Goal: Check status

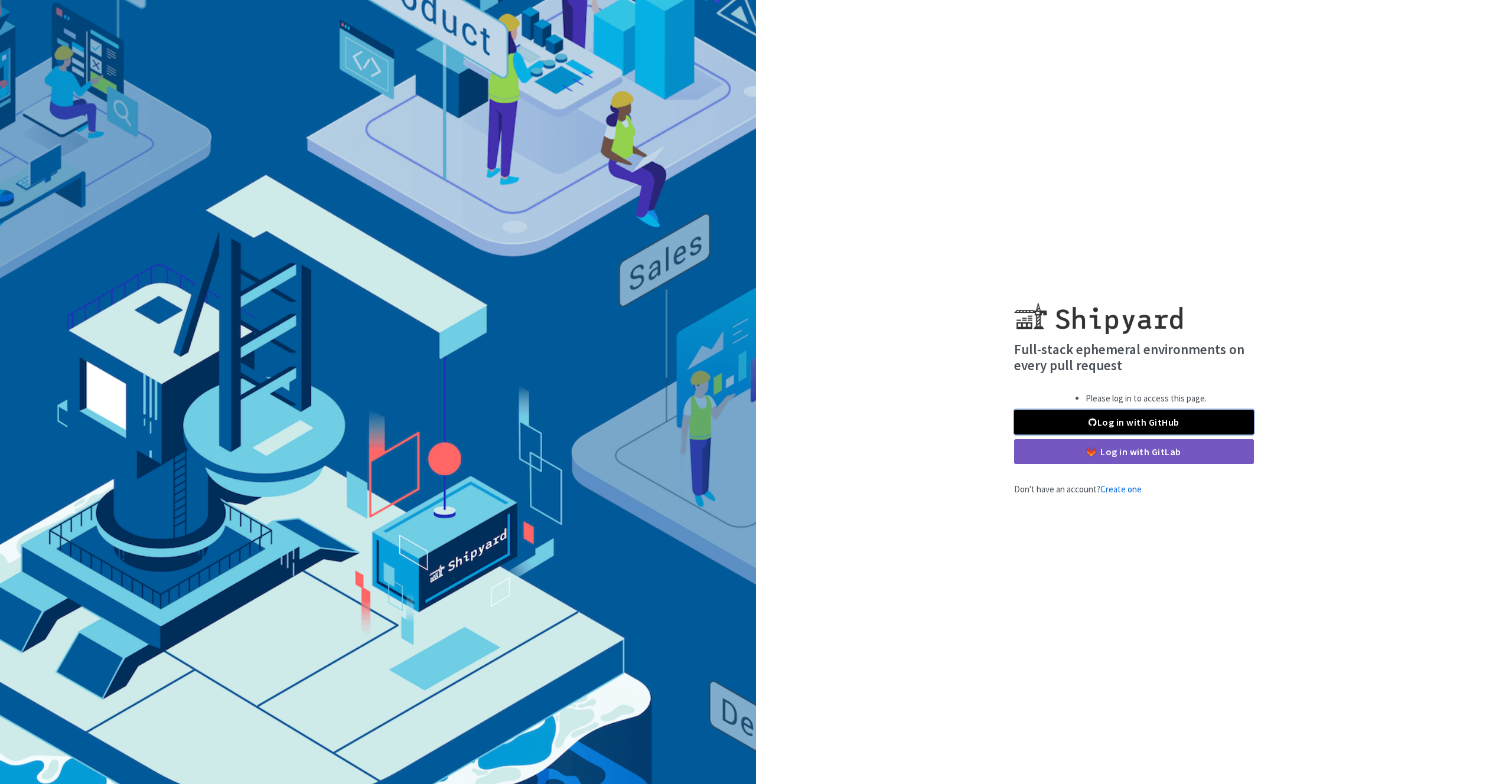
click at [1058, 416] on link "Log in with GitHub" at bounding box center [1134, 422] width 240 height 25
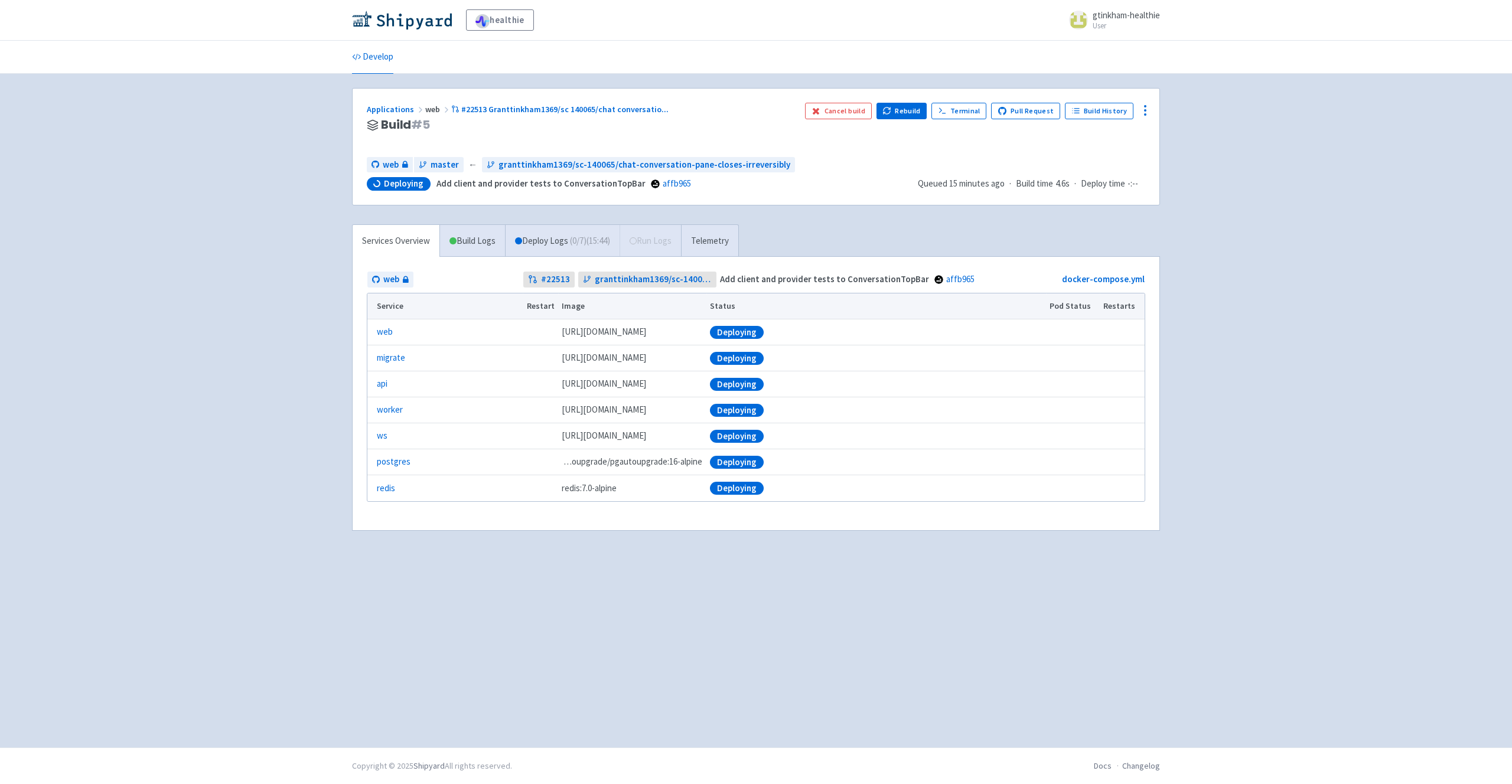
click at [1292, 288] on div "healthie gtinkham-healthie User Profile Sign out Develop web" at bounding box center [756, 373] width 1512 height 747
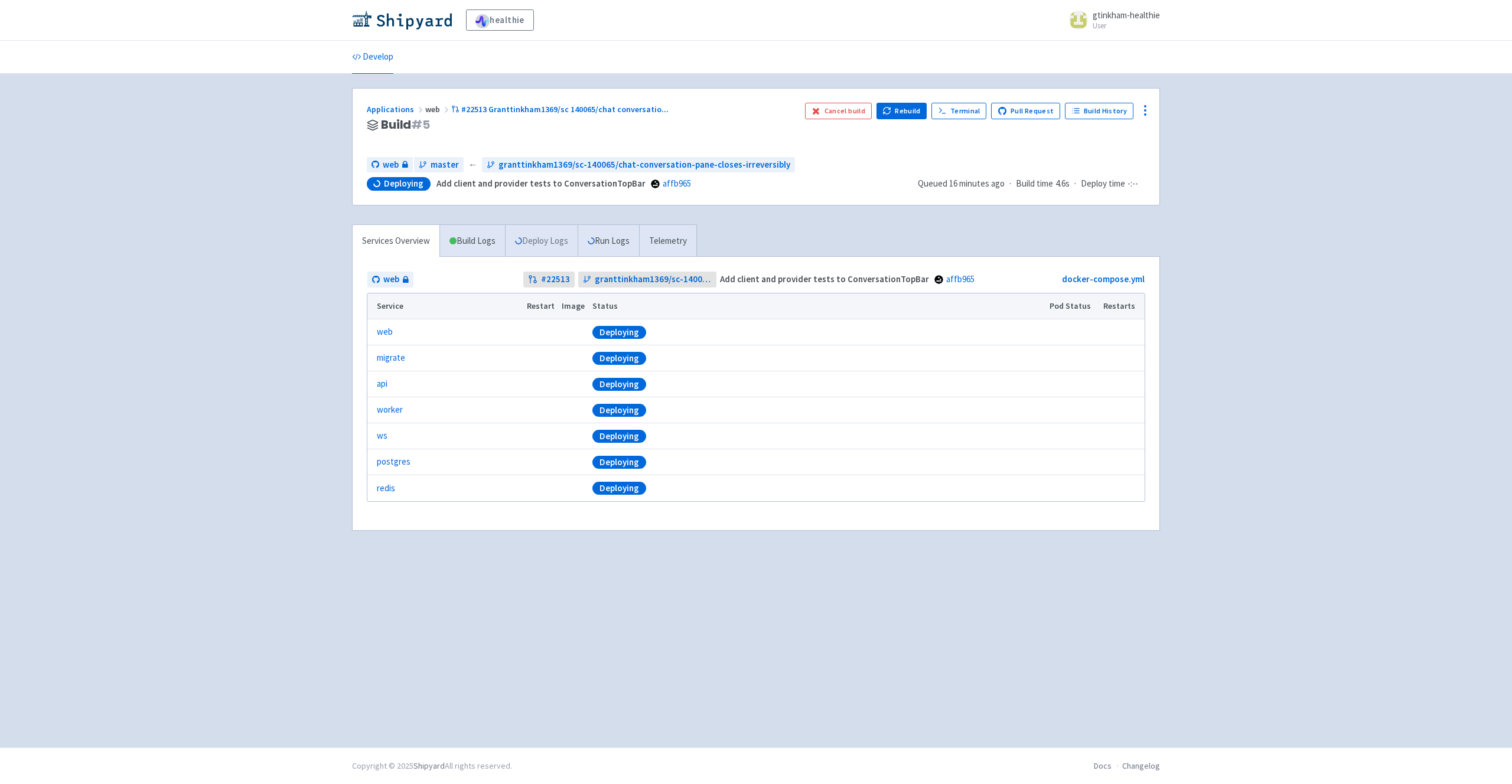
click at [524, 244] on link "Deploy Logs" at bounding box center [541, 241] width 73 height 32
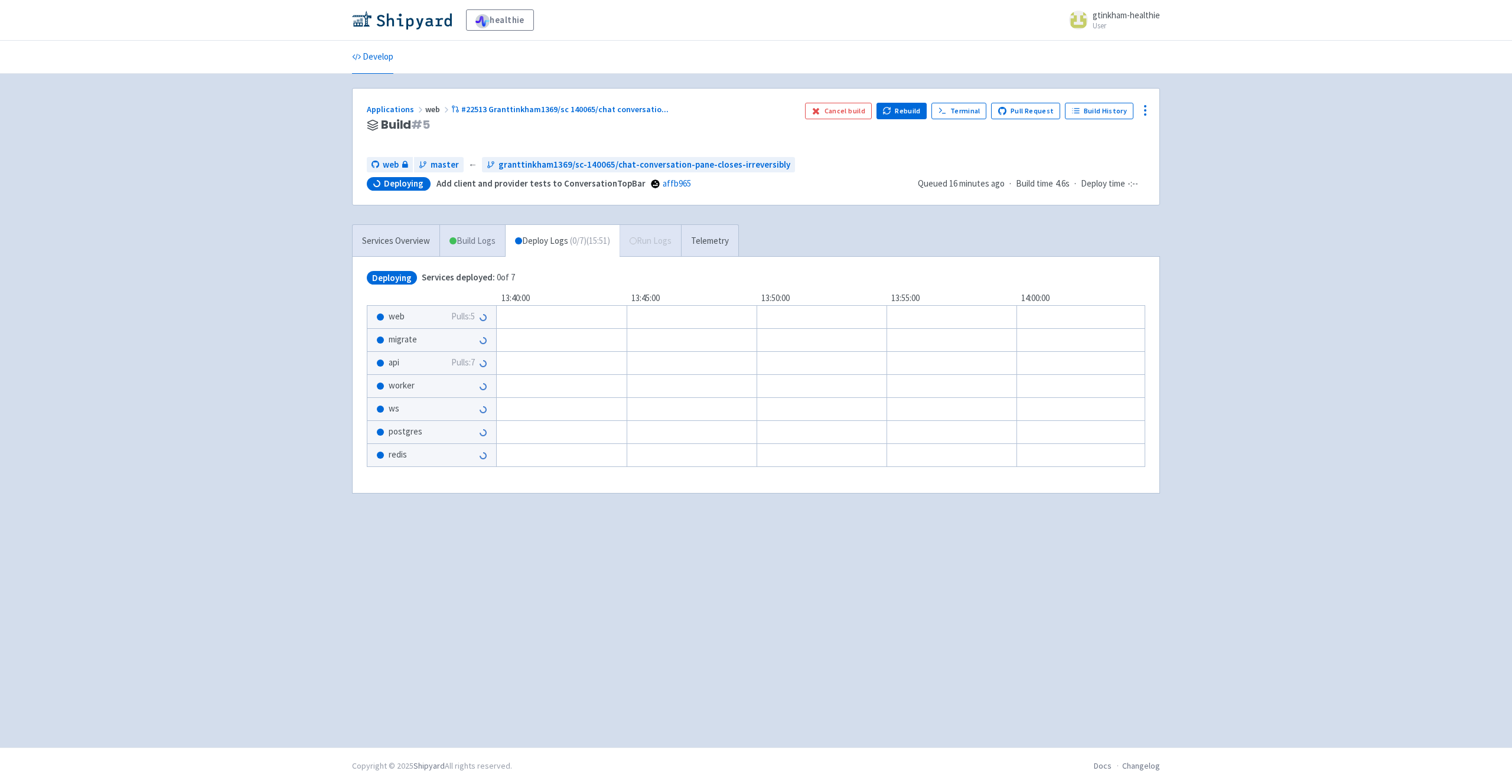
click at [498, 245] on link "Build Logs" at bounding box center [472, 241] width 65 height 32
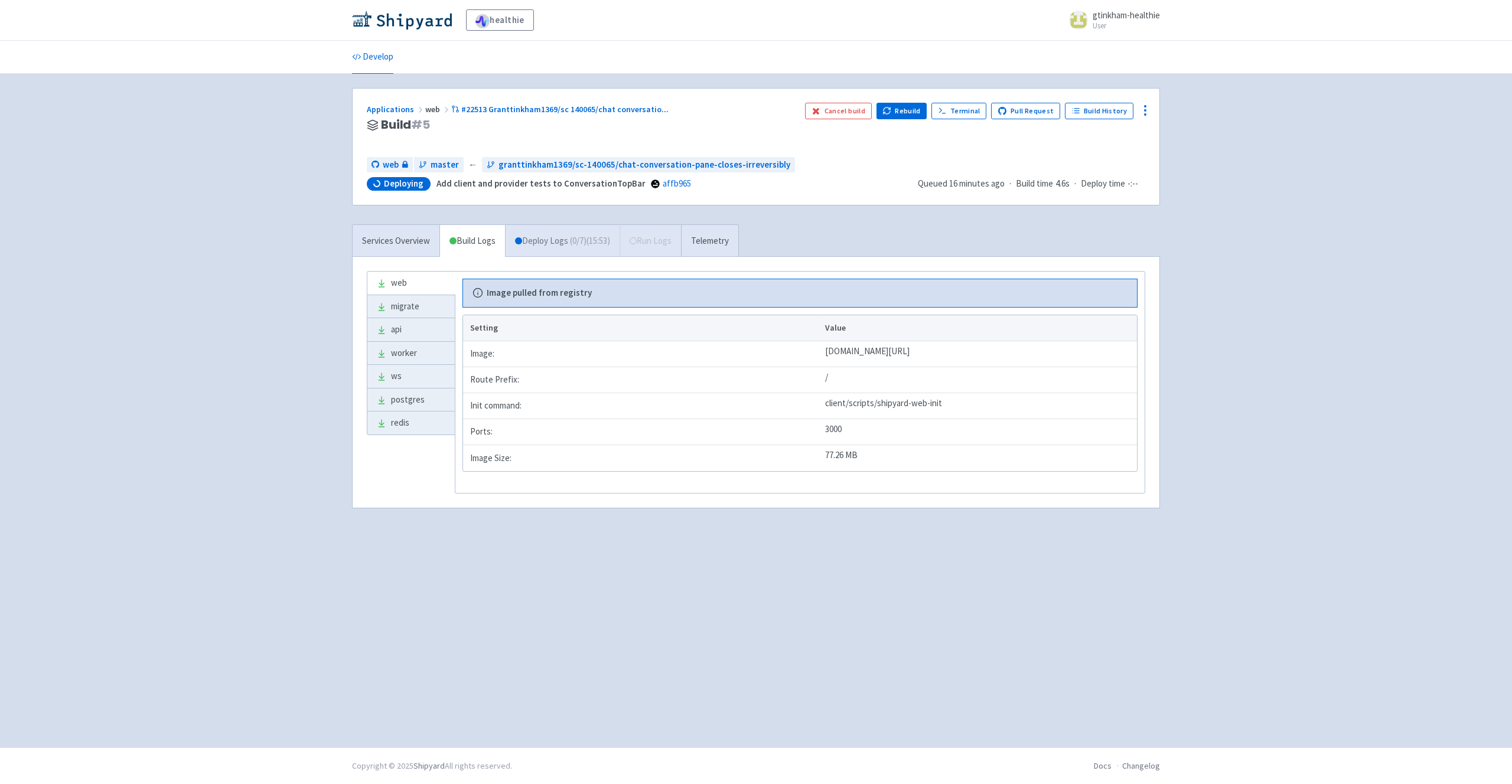
click at [549, 254] on link "Deploy Logs ( 0 / 7 ) (15:53)" at bounding box center [562, 241] width 115 height 32
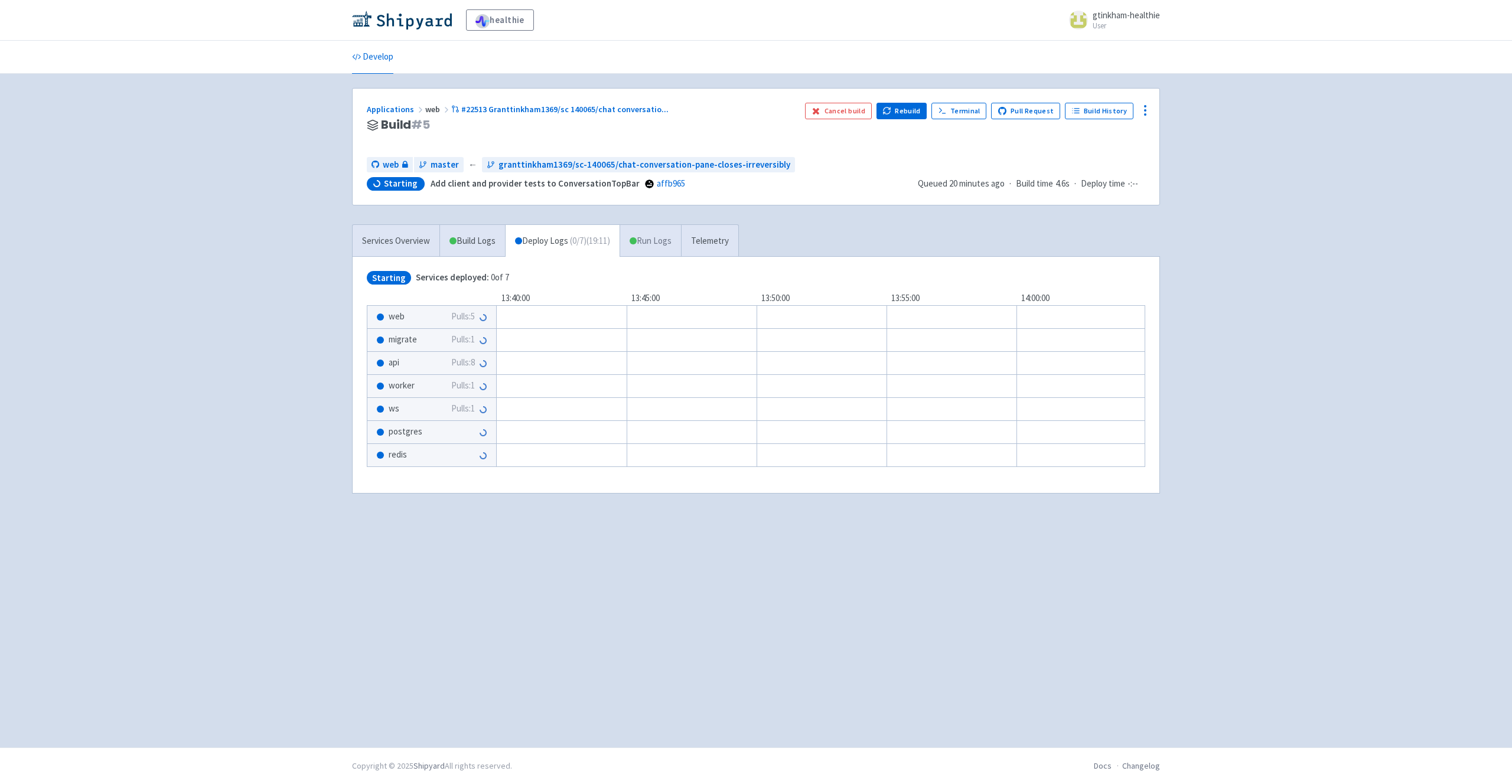
click at [656, 239] on link "Run Logs" at bounding box center [650, 241] width 62 height 32
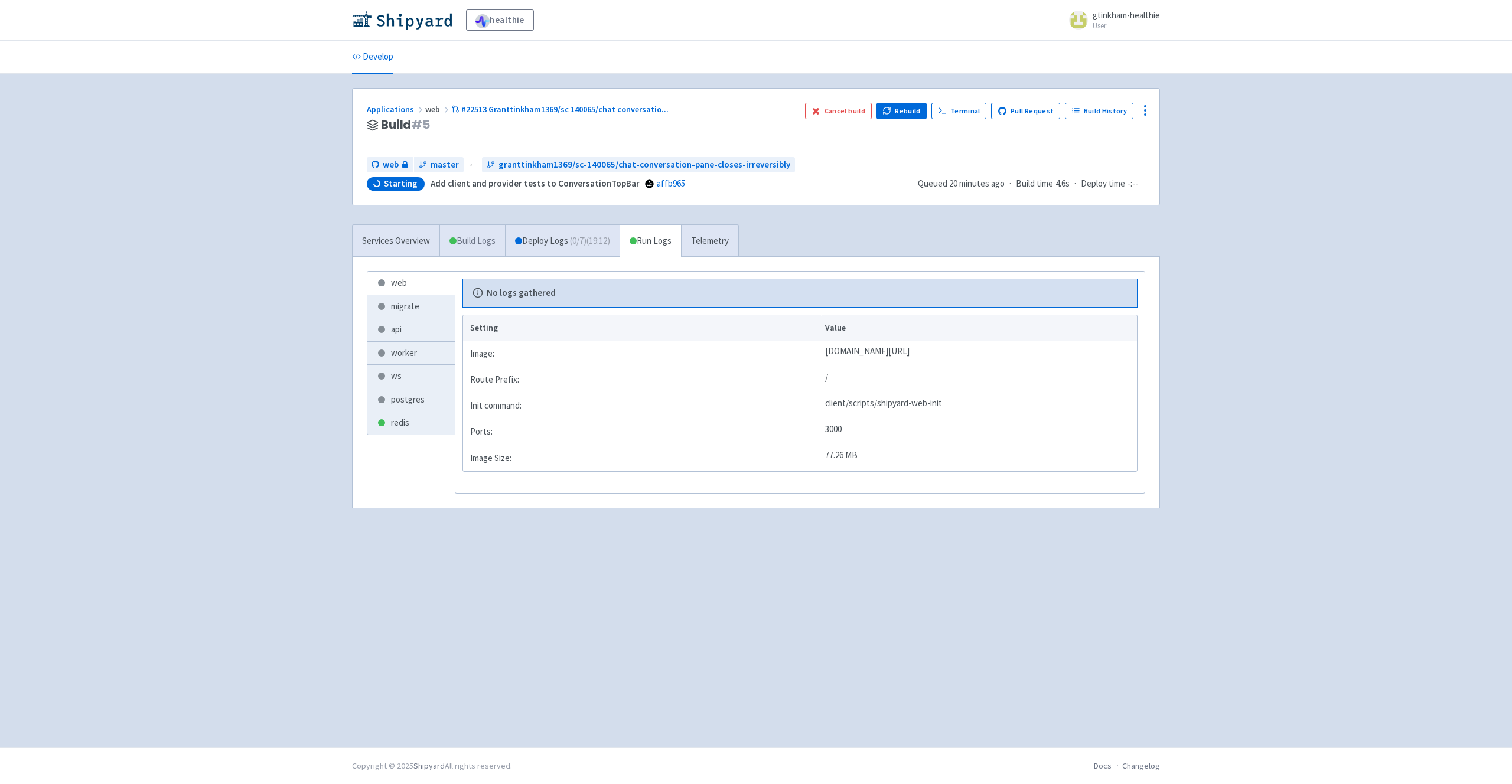
click at [489, 244] on link "Build Logs" at bounding box center [472, 241] width 65 height 32
click at [421, 243] on link "Services Overview" at bounding box center [396, 241] width 87 height 32
